Goal: Check status: Check status

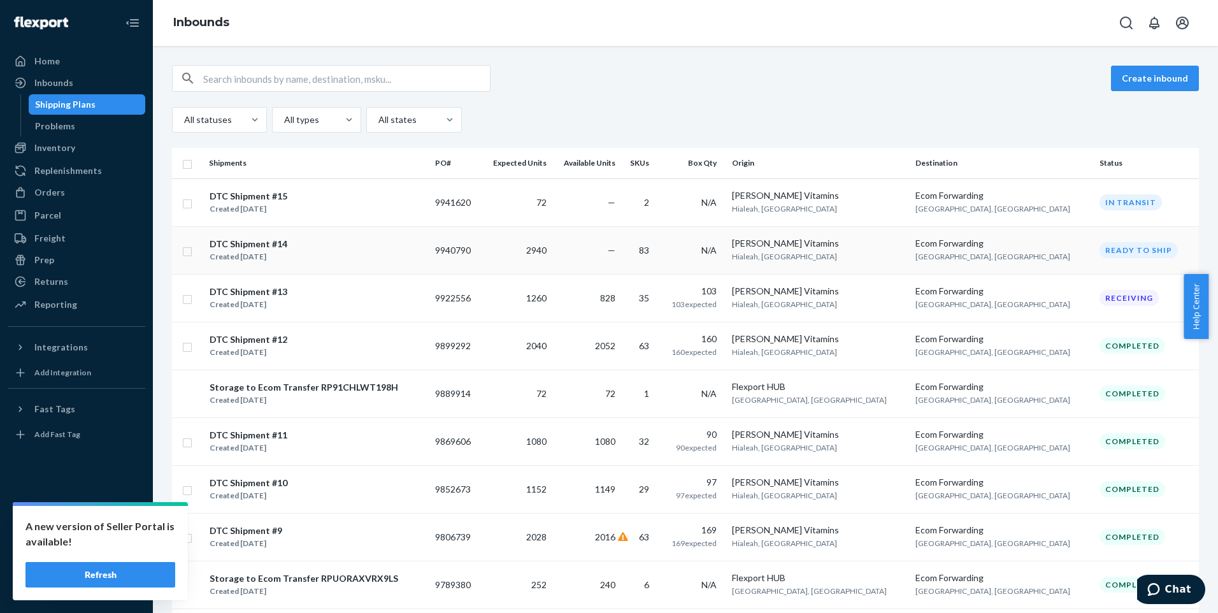
scroll to position [64, 0]
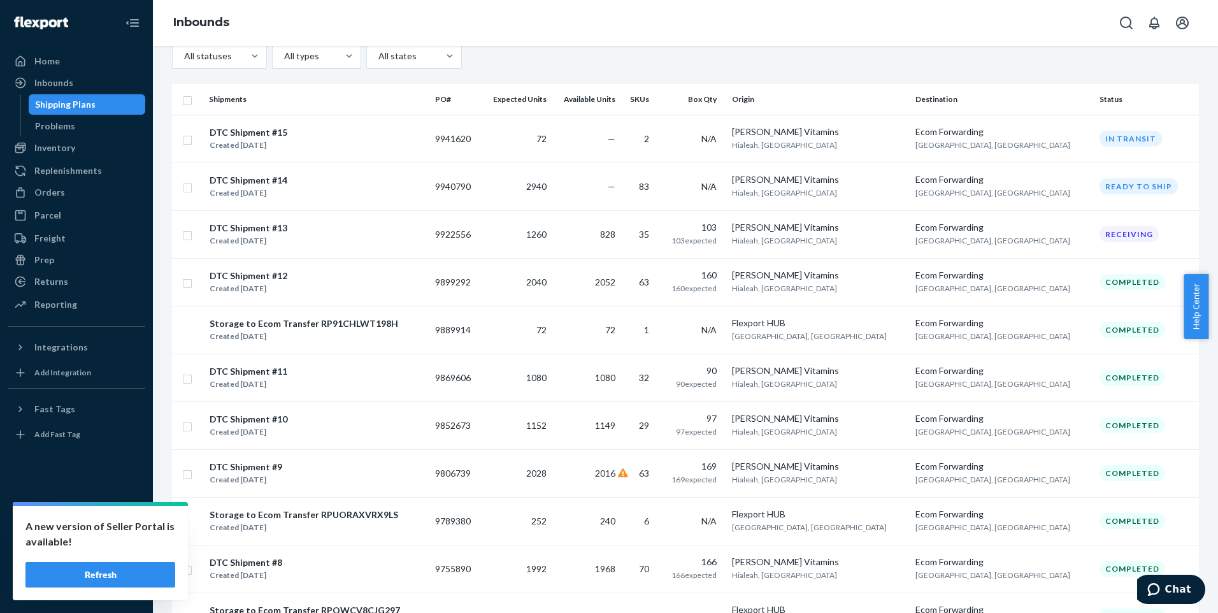
click at [117, 578] on button "Refresh" at bounding box center [100, 574] width 150 height 25
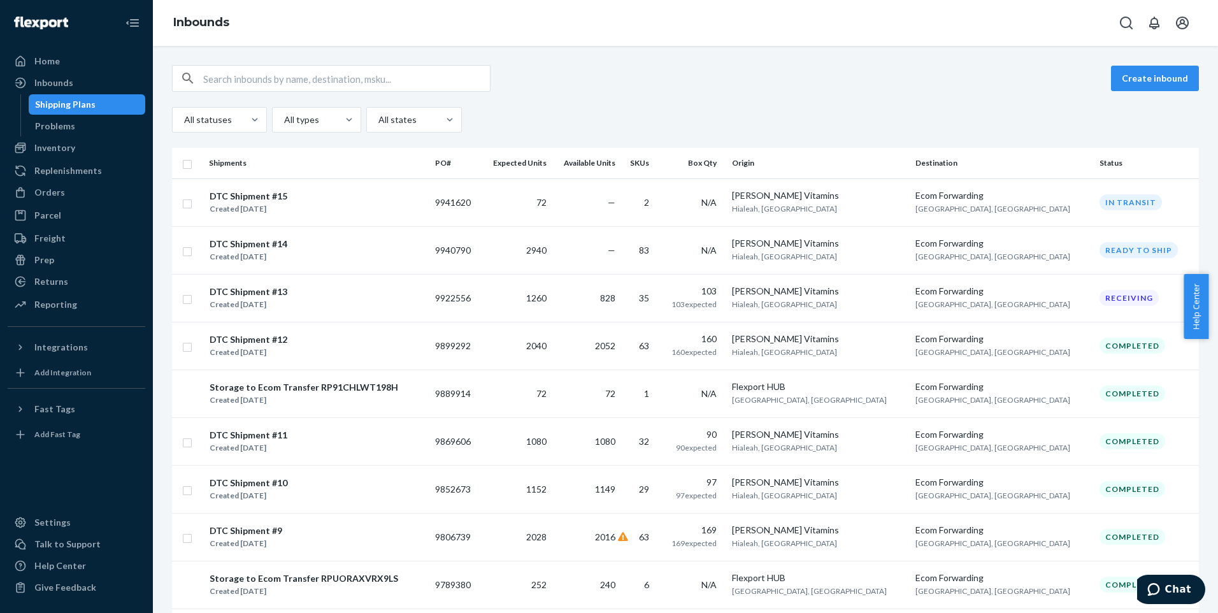
click at [739, 94] on div "Create inbound All statuses All types All states" at bounding box center [685, 99] width 1027 height 68
click at [80, 103] on div "Shipping Plans" at bounding box center [65, 104] width 61 height 13
click at [274, 253] on div "Created [DATE]" at bounding box center [249, 256] width 78 height 13
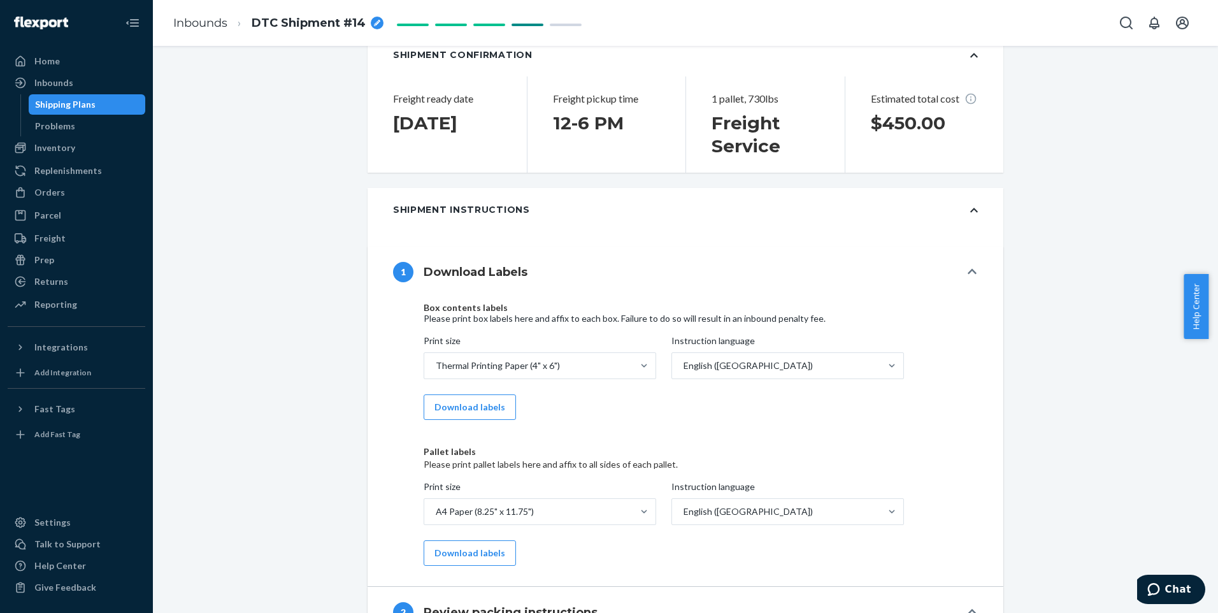
scroll to position [573, 0]
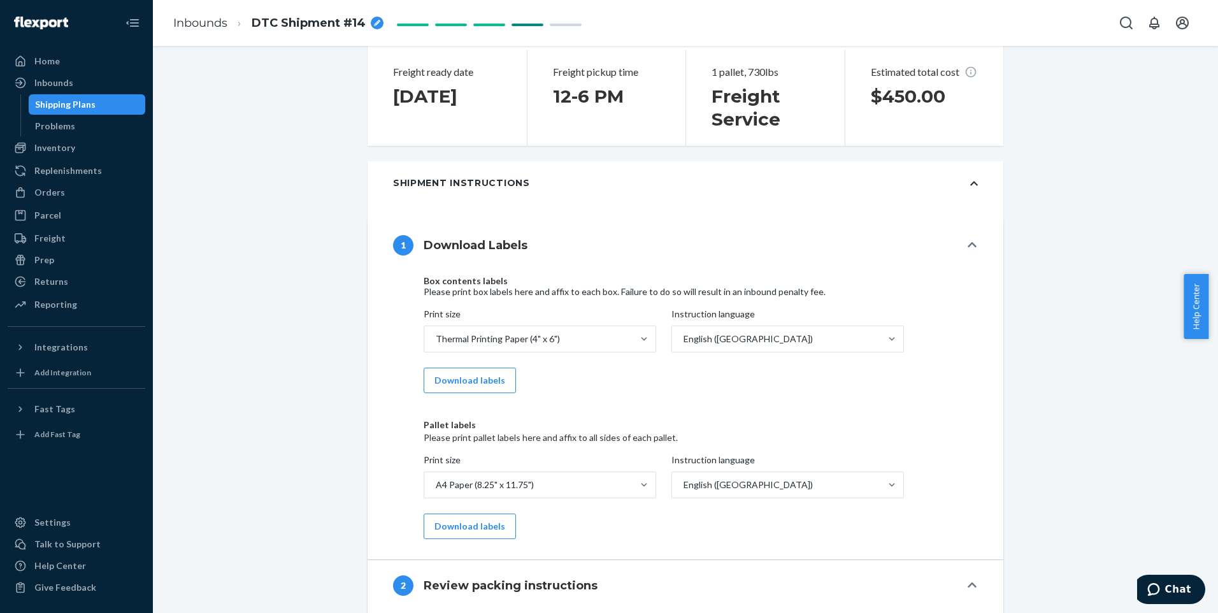
click at [971, 183] on icon at bounding box center [974, 183] width 8 height 4
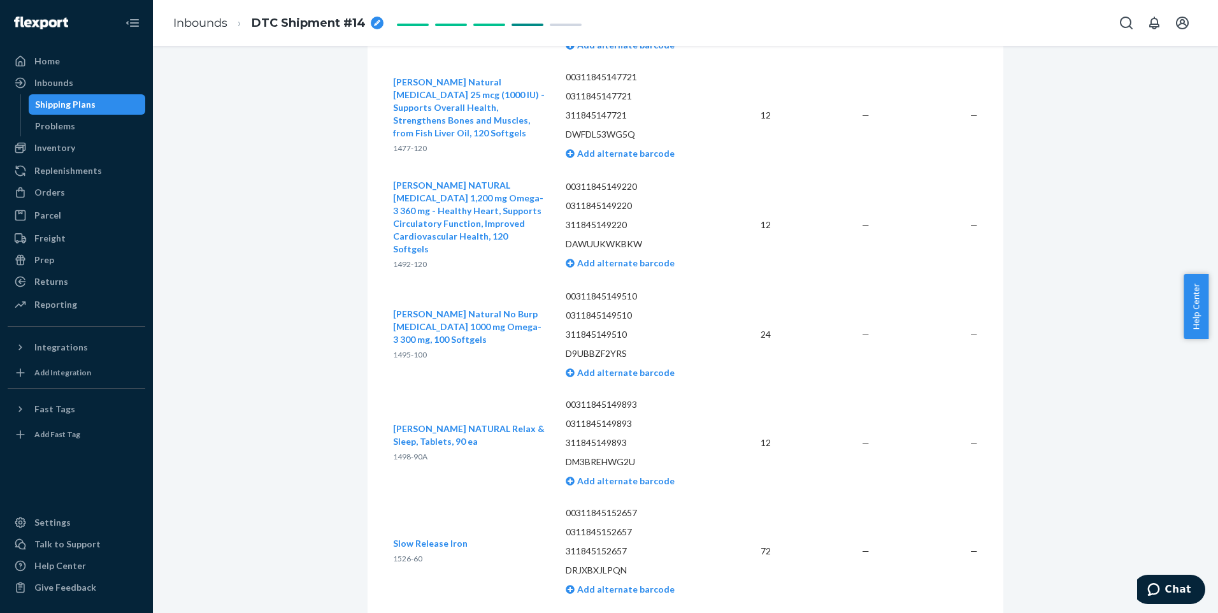
scroll to position [4586, 0]
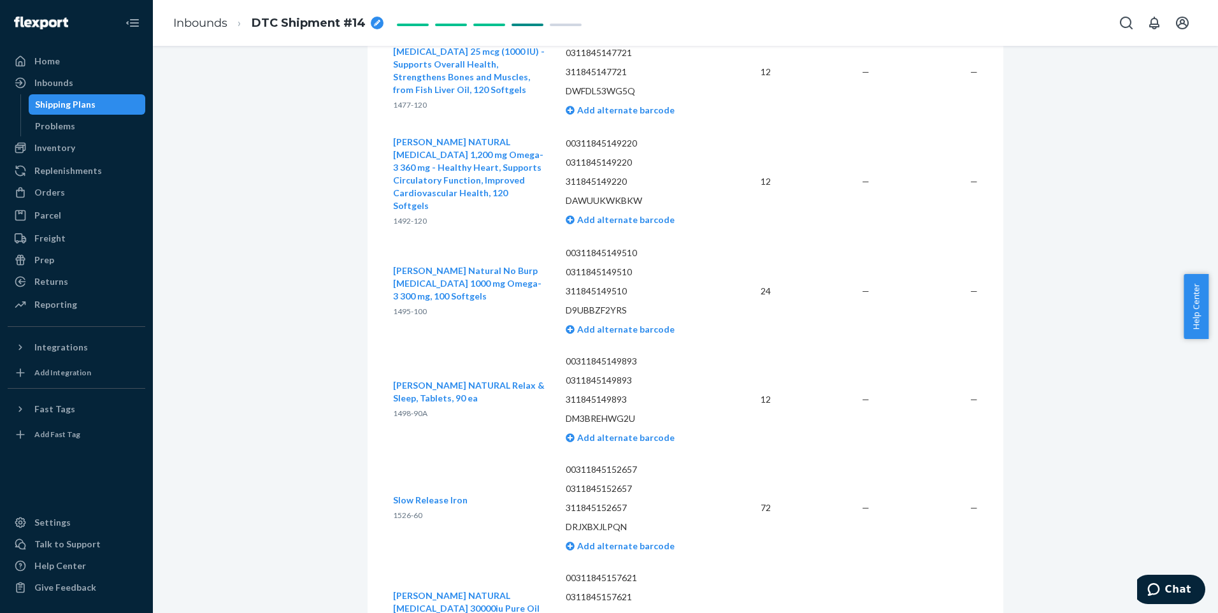
drag, startPoint x: 1213, startPoint y: 322, endPoint x: 1209, endPoint y: 32, distance: 289.8
click at [1209, 32] on body "Home Inbounds Shipping Plans Problems Inventory Products Lot & Expiration Reple…" at bounding box center [609, 306] width 1218 height 613
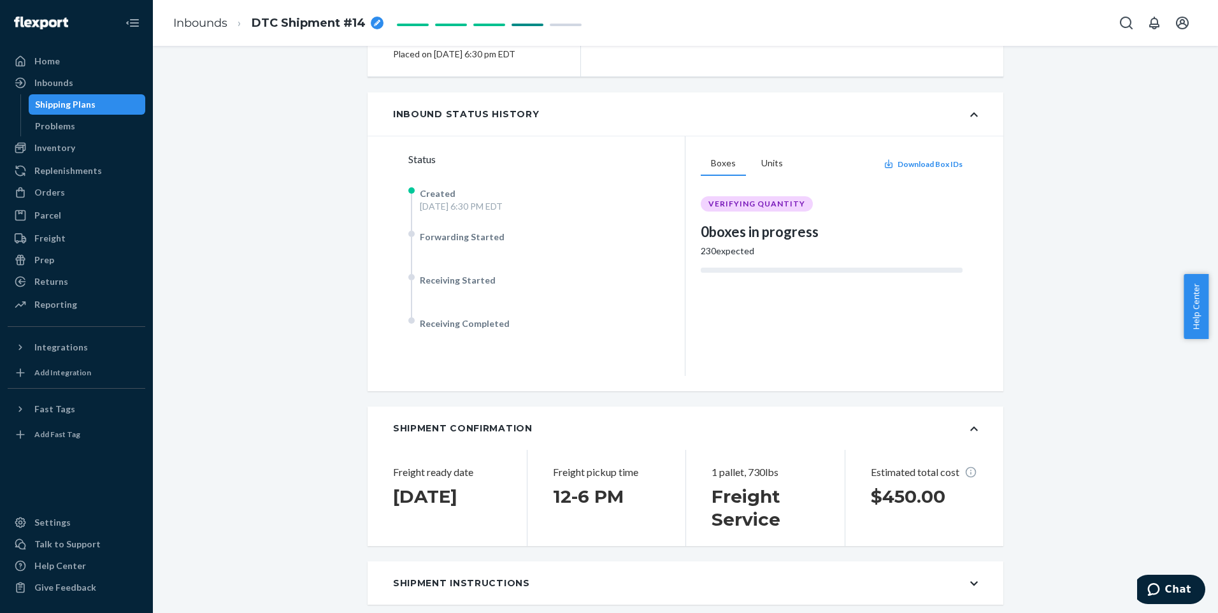
scroll to position [0, 0]
